Goal: Transaction & Acquisition: Purchase product/service

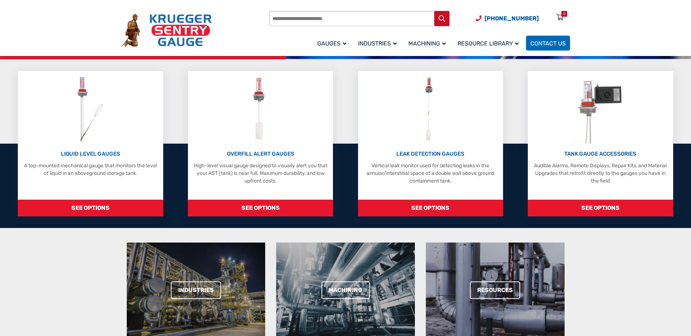
scroll to position [182, 0]
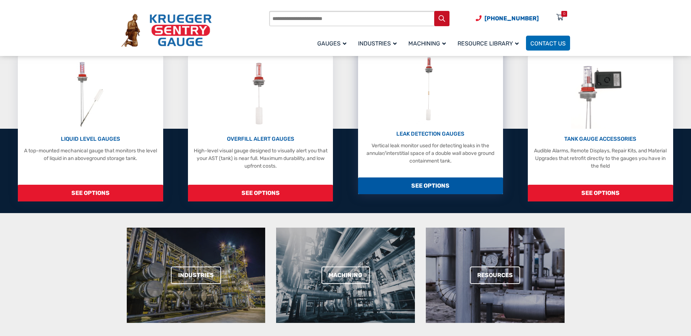
click at [425, 157] on p "Vertical leak monitor used for detecting leaks in the annular/interstitial spac…" at bounding box center [431, 153] width 138 height 23
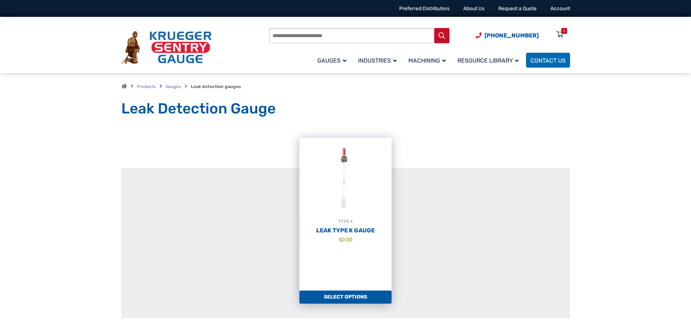
click at [363, 232] on h2 "Leak Type K Gauge" at bounding box center [345, 230] width 92 height 7
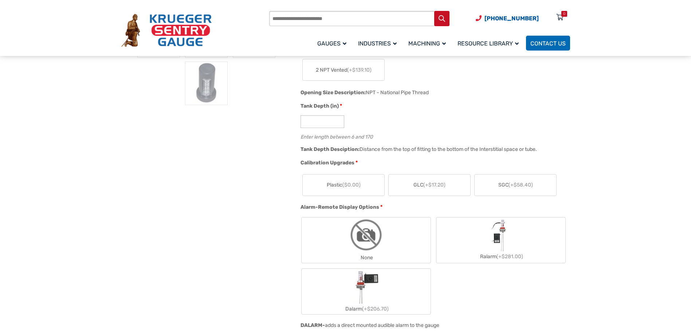
scroll to position [255, 0]
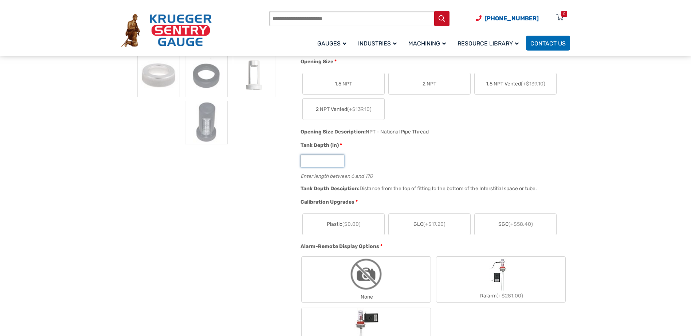
drag, startPoint x: 323, startPoint y: 163, endPoint x: 289, endPoint y: 163, distance: 33.1
type input "**"
click at [389, 162] on div "**" at bounding box center [432, 161] width 265 height 13
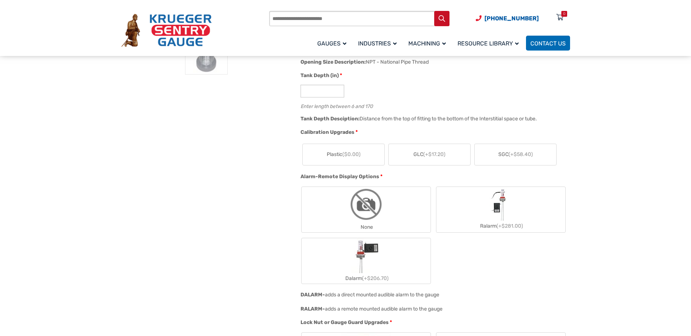
scroll to position [328, 0]
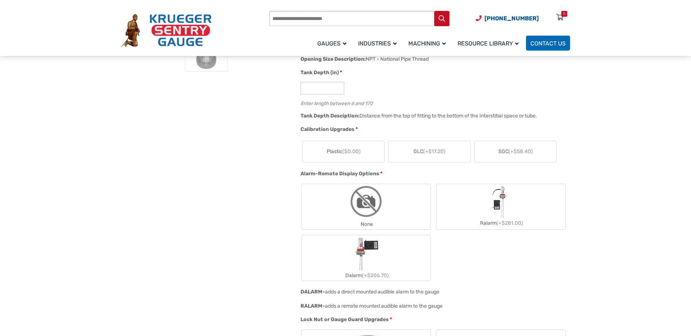
click at [331, 155] on span "Plastic ($0.00)" at bounding box center [344, 152] width 34 height 8
click at [338, 205] on label "None" at bounding box center [365, 207] width 129 height 46
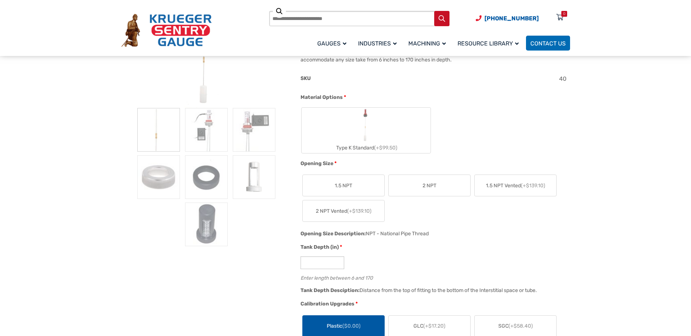
scroll to position [182, 0]
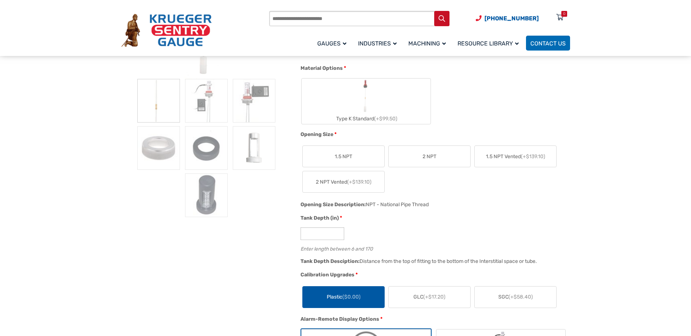
click at [436, 156] on span "2 NPT" at bounding box center [429, 157] width 14 height 8
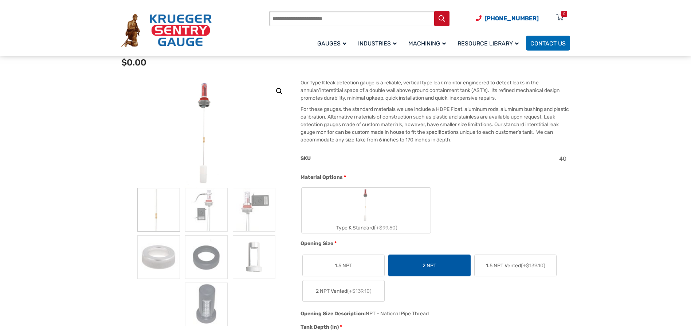
scroll to position [0, 0]
